Goal: Find specific page/section: Find specific page/section

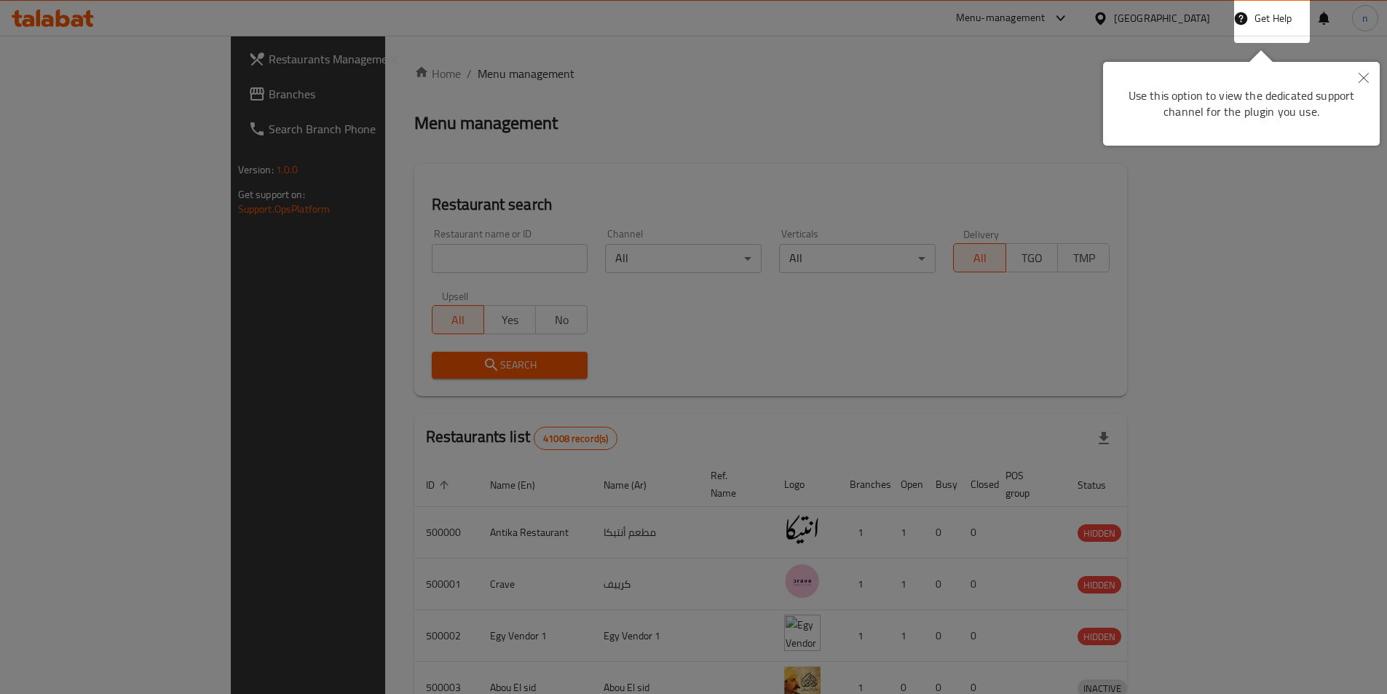
click at [1373, 79] on button "Close" at bounding box center [1364, 78] width 32 height 33
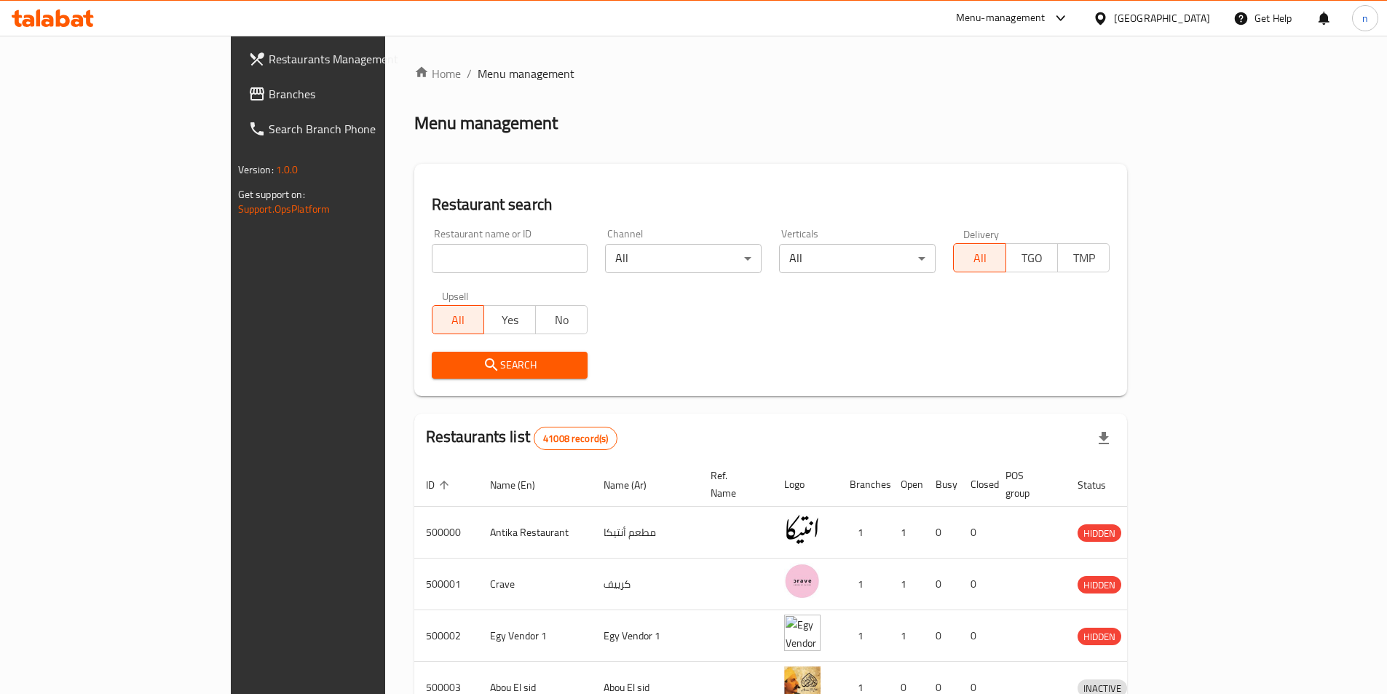
click at [868, 165] on div "Restaurant search Restaurant name or ID Restaurant name or ID Channel All ​ Ver…" at bounding box center [771, 280] width 714 height 232
click at [783, 87] on div "Home / Menu management Menu management Restaurant search Restaurant name or ID …" at bounding box center [771, 569] width 714 height 1009
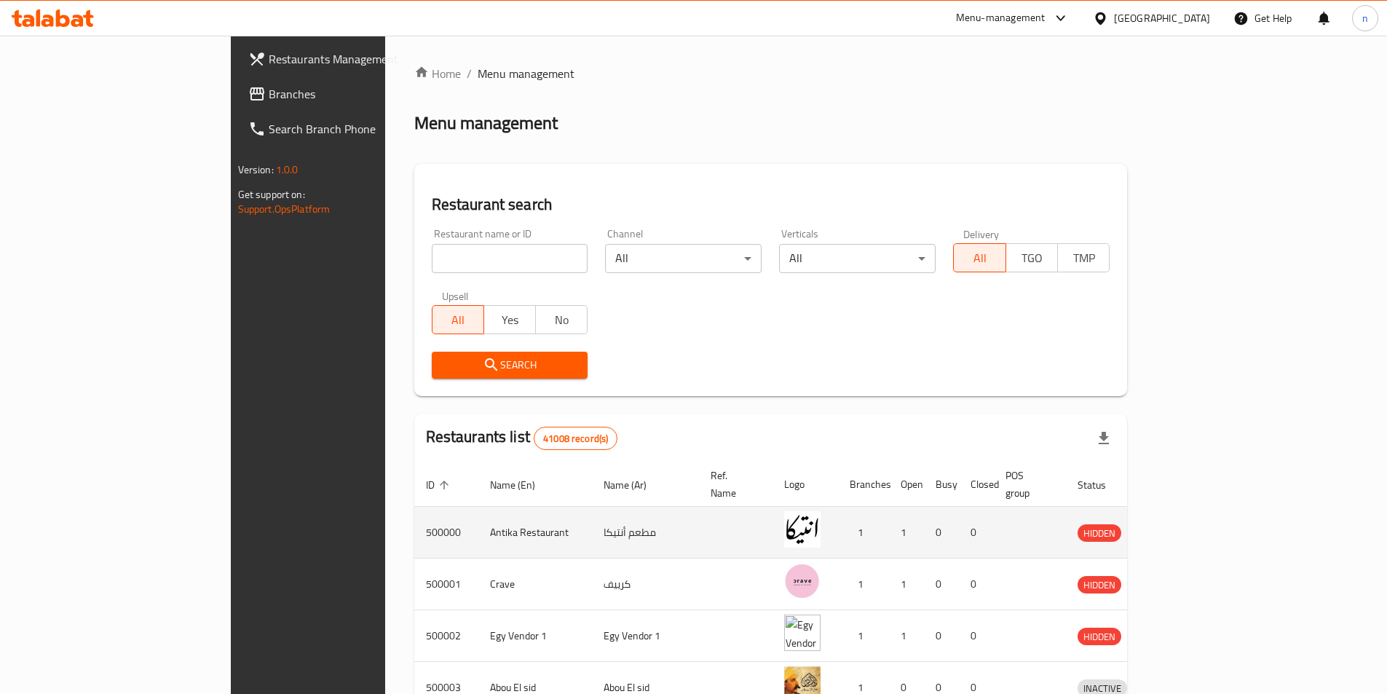
scroll to position [73, 0]
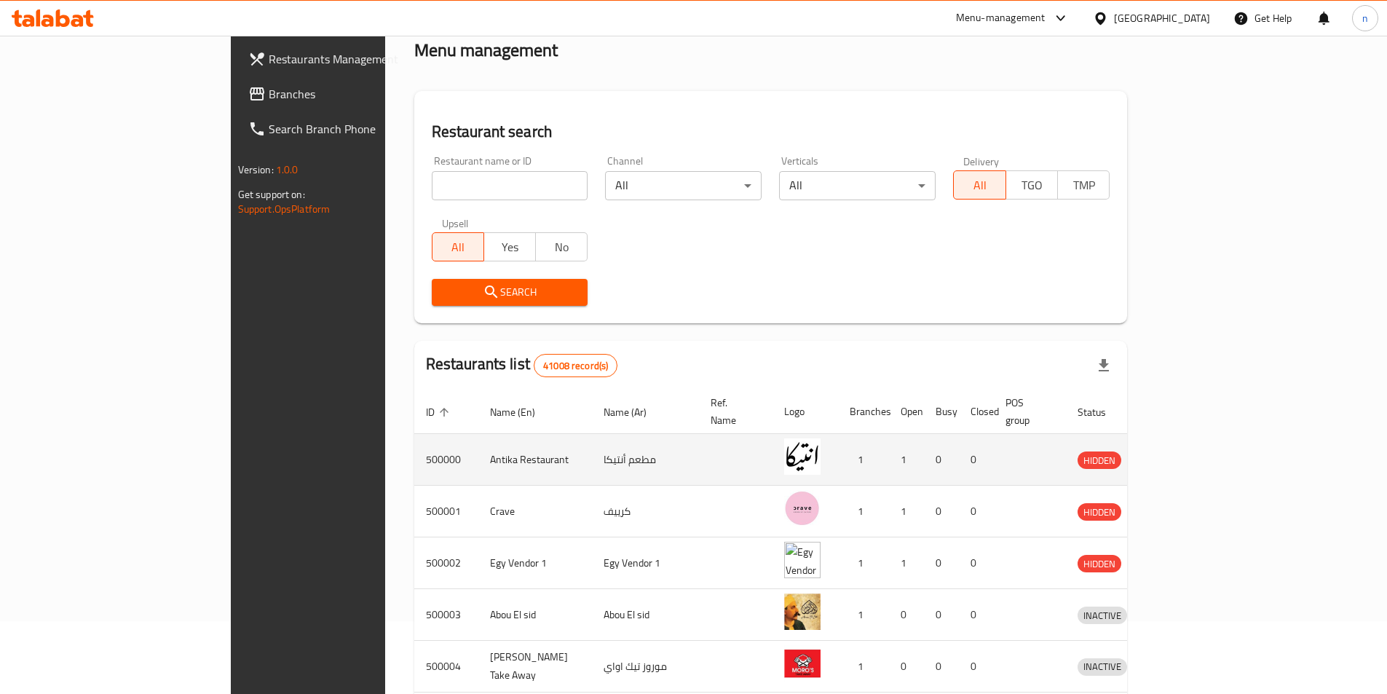
click at [699, 455] on td "enhanced table" at bounding box center [736, 460] width 74 height 52
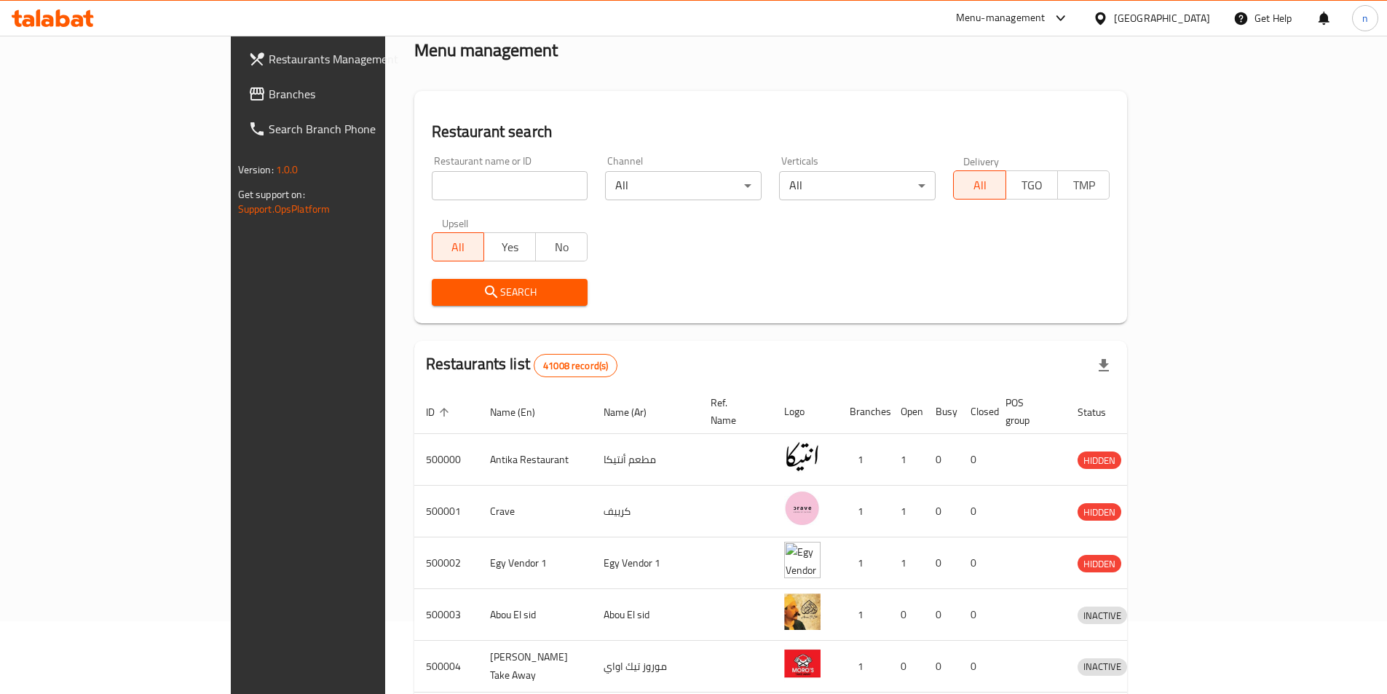
click at [1195, 11] on div "[GEOGRAPHIC_DATA]" at bounding box center [1162, 18] width 96 height 16
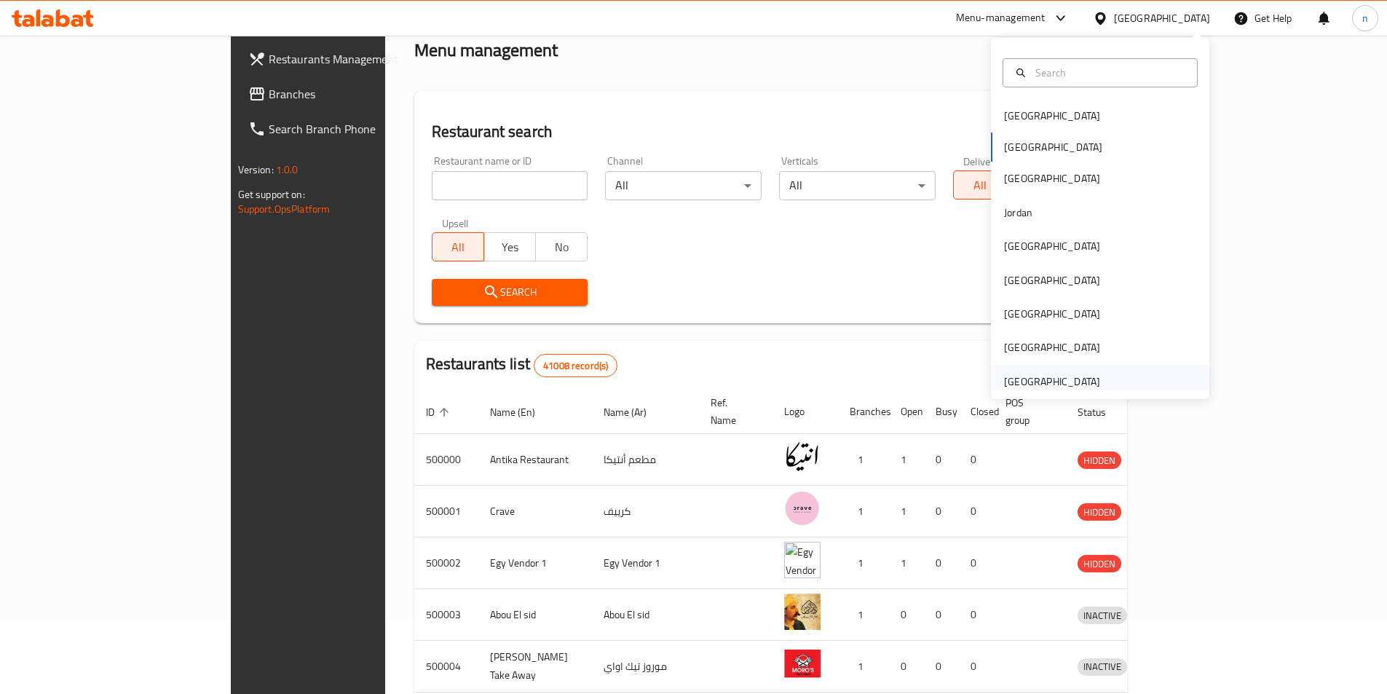
click at [1022, 376] on div "[GEOGRAPHIC_DATA]" at bounding box center [1052, 382] width 96 height 16
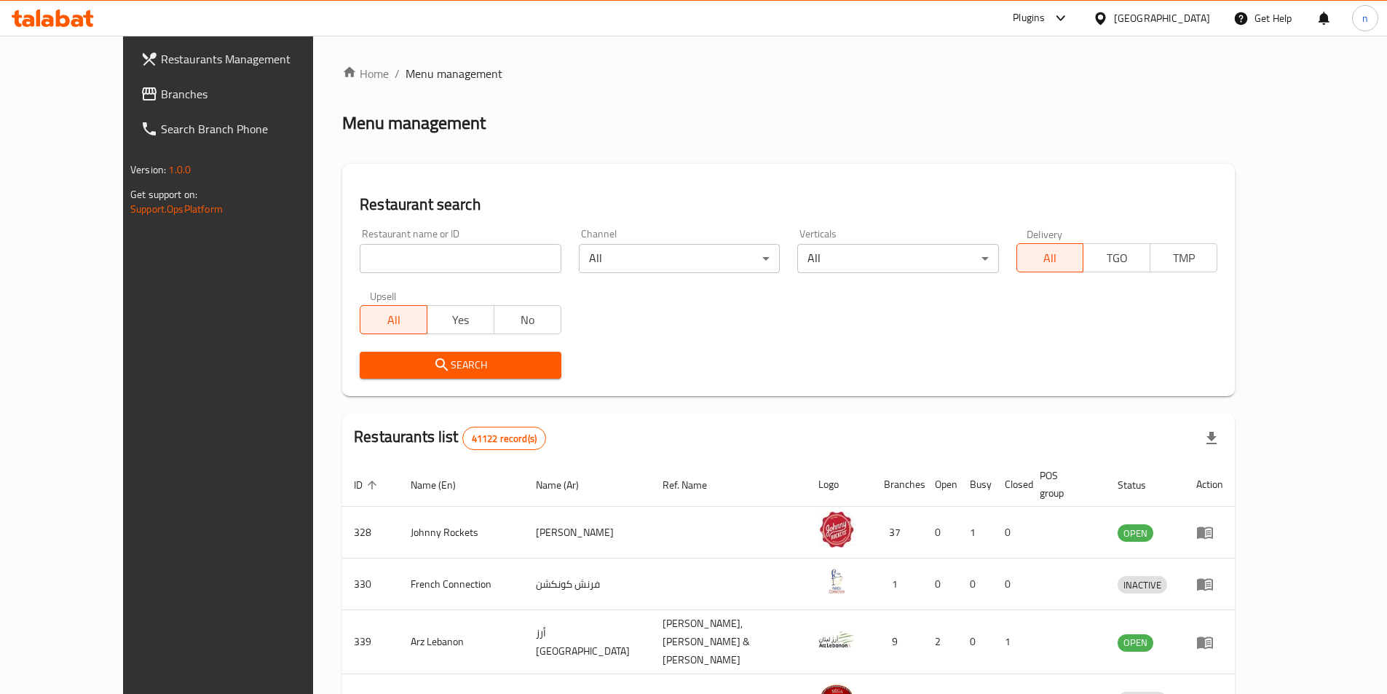
click at [461, 259] on input "search" at bounding box center [460, 258] width 201 height 29
paste input "776664"
type input "776664"
click at [516, 264] on input "776664" at bounding box center [460, 258] width 201 height 29
click at [513, 254] on input "776664" at bounding box center [460, 258] width 201 height 29
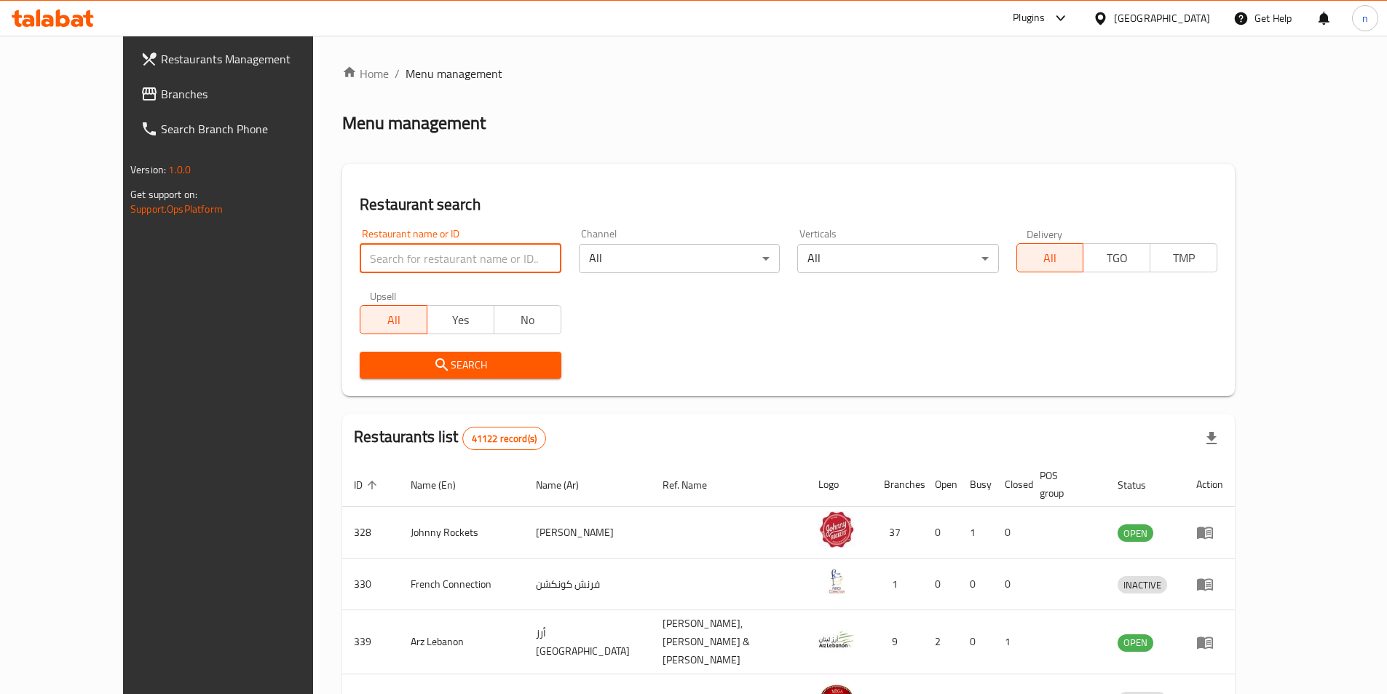
click at [129, 104] on link "Branches" at bounding box center [242, 93] width 226 height 35
